Goal: Browse casually

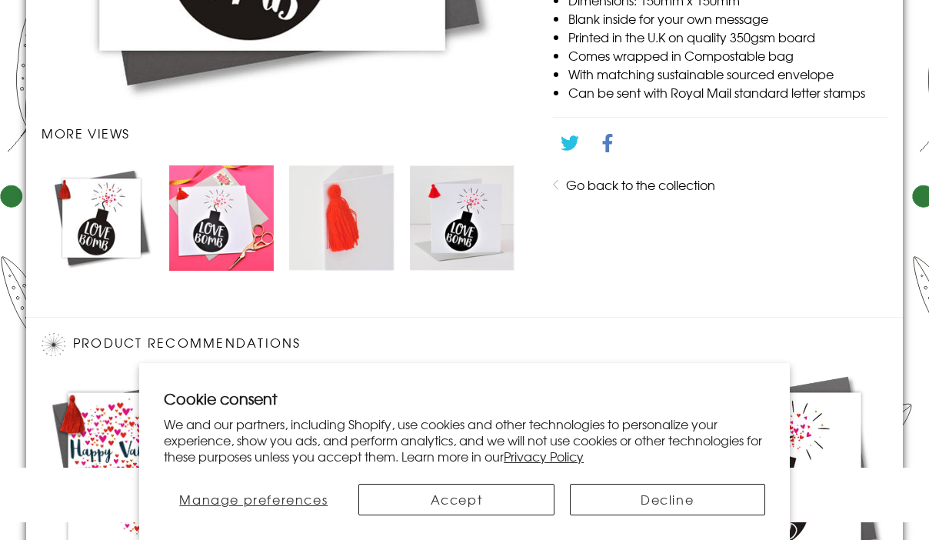
scroll to position [1039, 0]
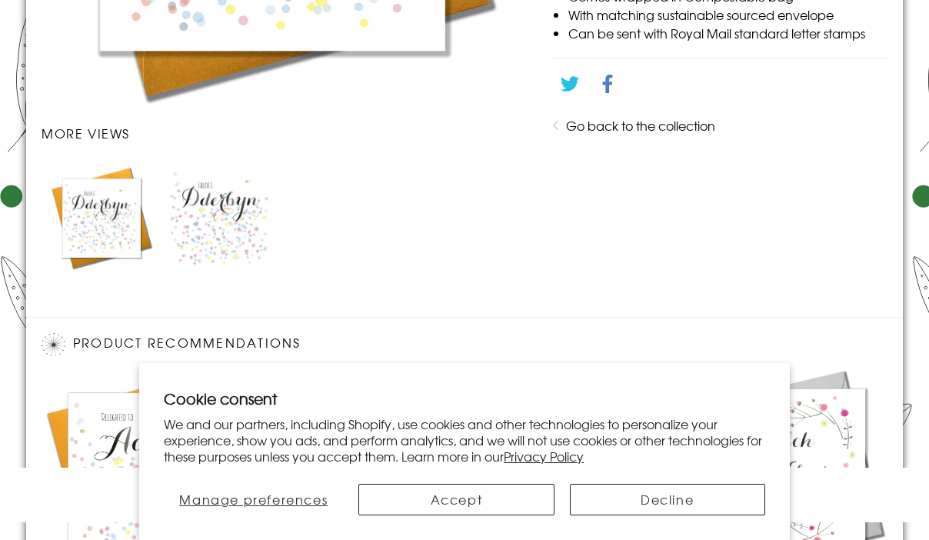
scroll to position [1039, 0]
